Goal: Browse casually: Explore the website without a specific task or goal

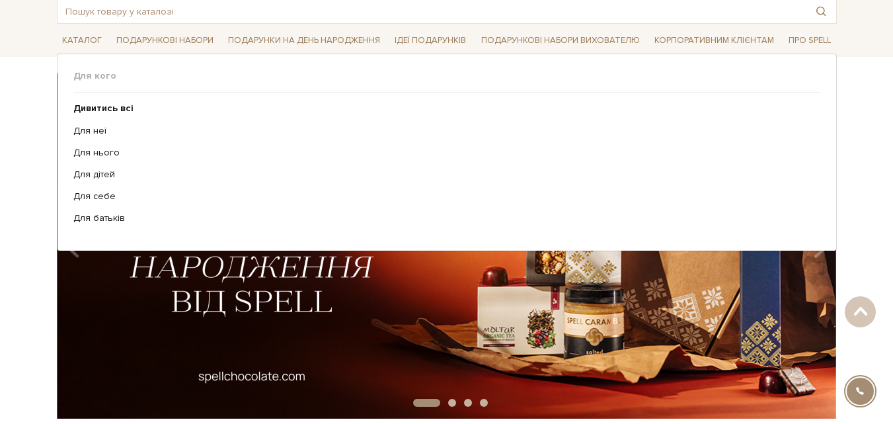
scroll to position [62, 0]
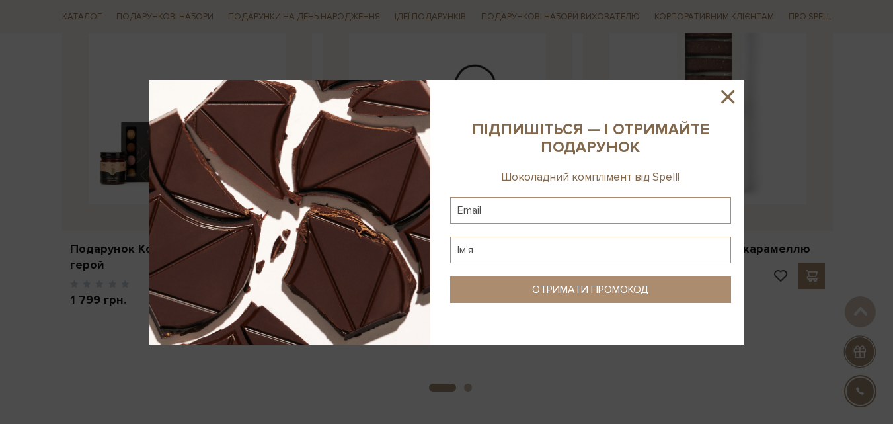
scroll to position [577, 0]
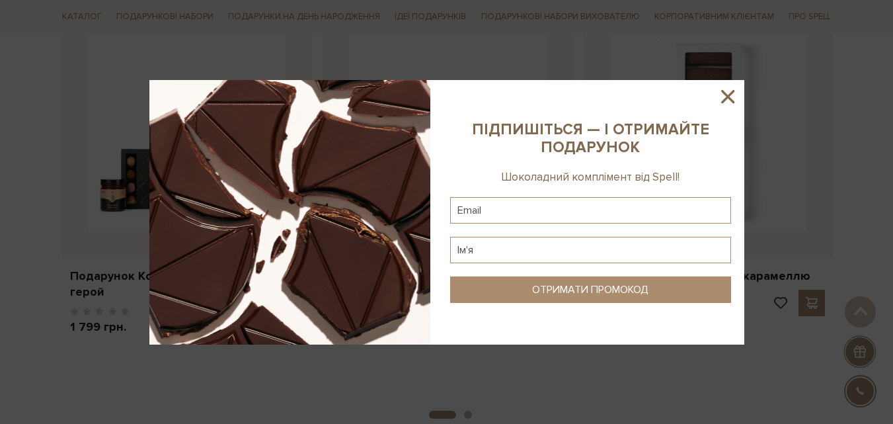
click at [725, 98] on icon at bounding box center [728, 96] width 22 height 22
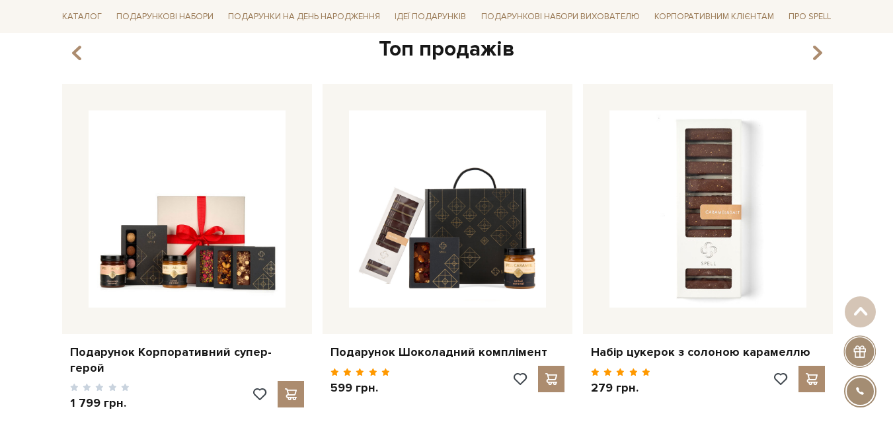
scroll to position [496, 0]
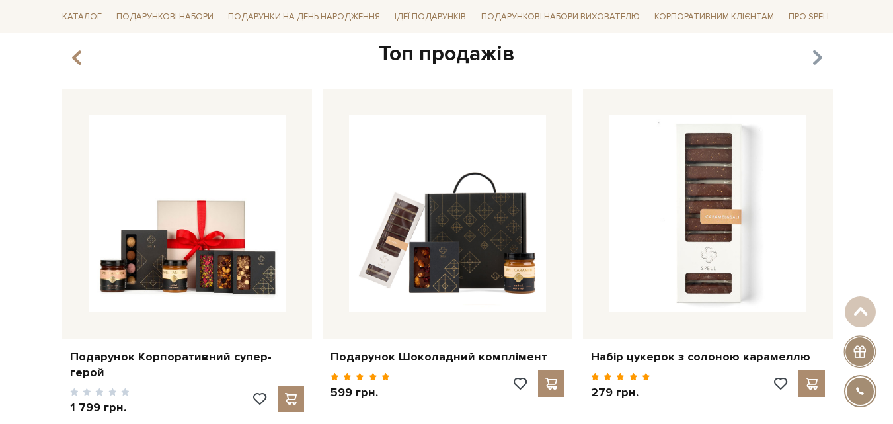
click at [815, 59] on icon "button" at bounding box center [816, 58] width 11 height 22
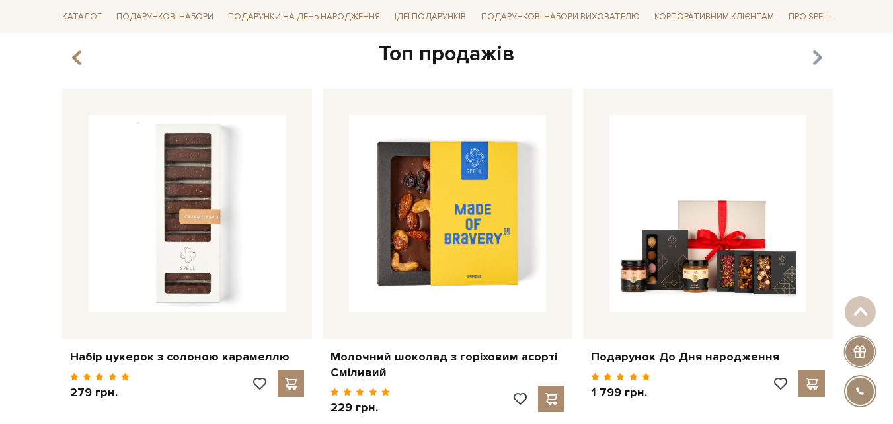
click at [815, 61] on icon "button" at bounding box center [816, 58] width 11 height 22
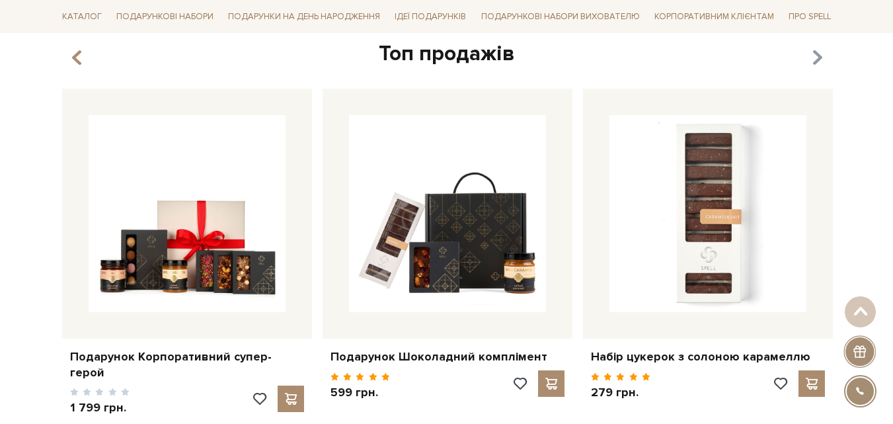
click at [815, 60] on icon "button" at bounding box center [816, 58] width 11 height 22
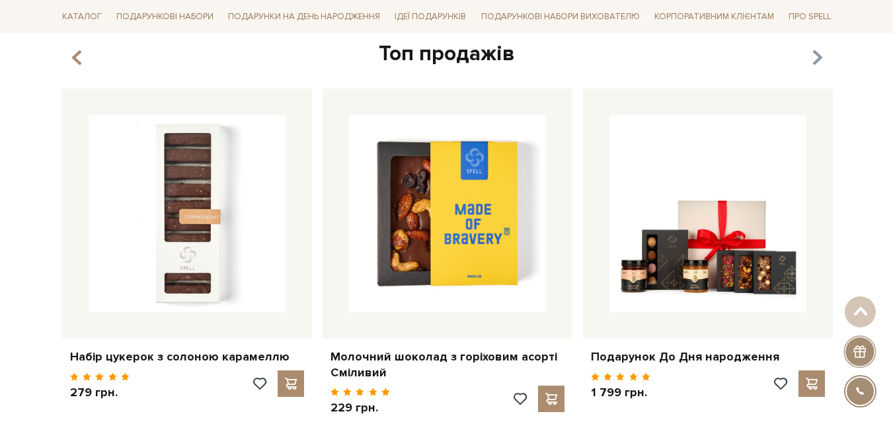
click at [816, 60] on icon "button" at bounding box center [816, 58] width 11 height 22
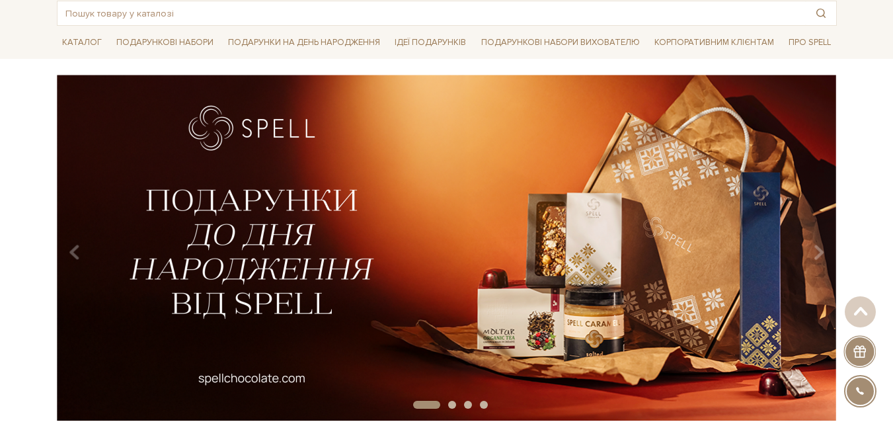
scroll to position [0, 0]
